Goal: Navigation & Orientation: Find specific page/section

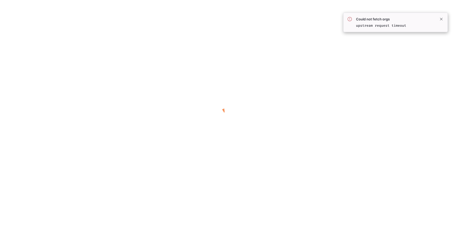
click at [300, 26] on div at bounding box center [226, 116] width 452 height 232
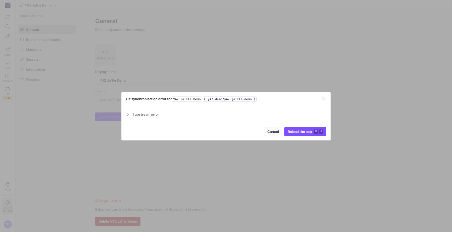
click at [147, 113] on span "1 upstream error" at bounding box center [229, 114] width 194 height 4
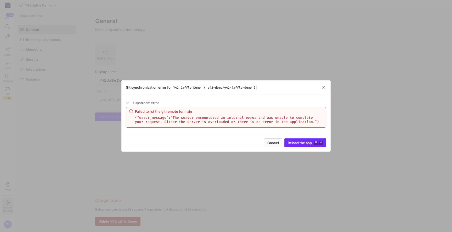
click at [305, 144] on span "Reload the app" at bounding box center [300, 143] width 24 height 4
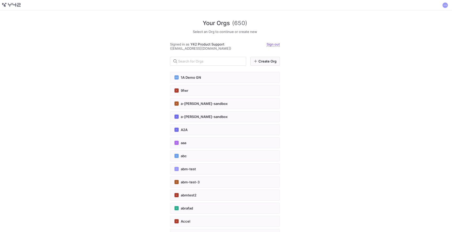
click at [87, 155] on div "Your Orgs (650) Select an Org to continue or create new Signed in as Y42 Produc…" at bounding box center [226, 120] width 452 height 221
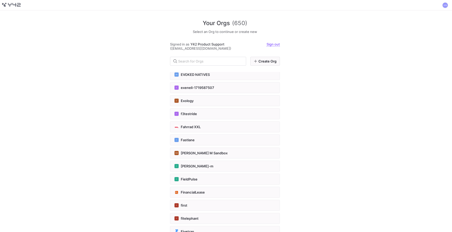
scroll to position [2440, 0]
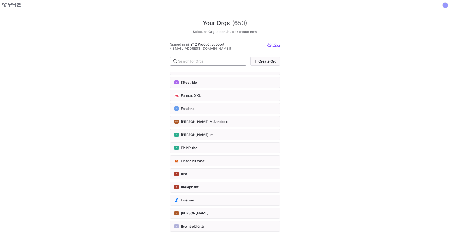
click at [192, 62] on input "text" at bounding box center [210, 61] width 64 height 4
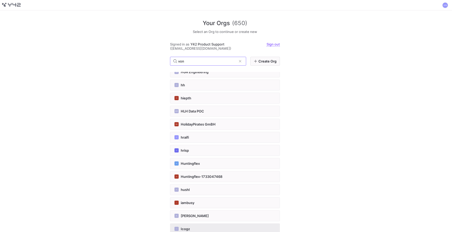
type input "von"
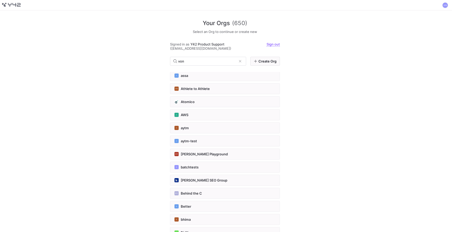
scroll to position [0, 0]
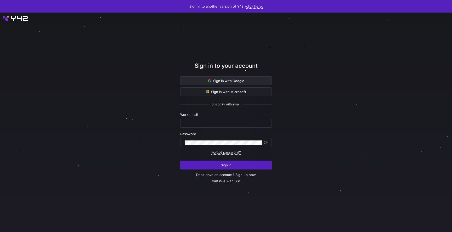
click at [228, 83] on span "Sign in with Google" at bounding box center [226, 81] width 36 height 4
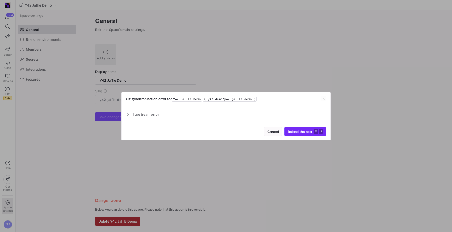
click at [301, 132] on span "Reload the app" at bounding box center [300, 131] width 24 height 4
